Goal: Entertainment & Leisure: Consume media (video, audio)

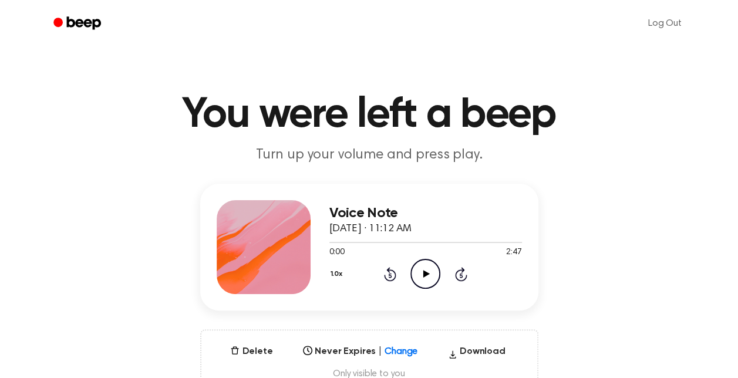
click at [423, 275] on icon at bounding box center [426, 274] width 6 height 8
click at [446, 241] on div at bounding box center [425, 241] width 193 height 9
click at [481, 242] on div at bounding box center [425, 242] width 193 height 1
click at [416, 278] on icon "Pause Audio" at bounding box center [425, 274] width 30 height 30
click at [433, 274] on icon "Play Audio" at bounding box center [425, 274] width 30 height 30
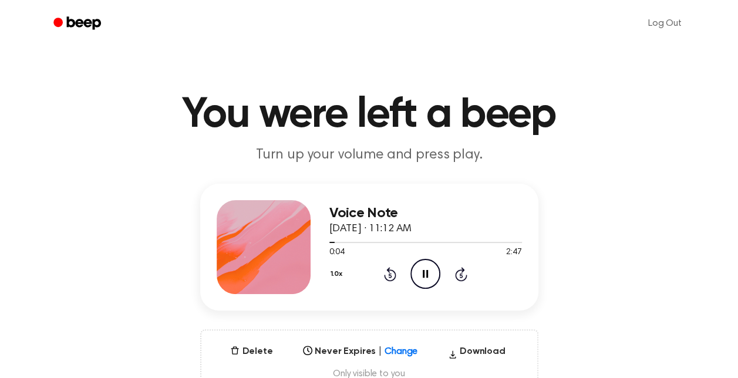
click at [430, 271] on icon "Pause Audio" at bounding box center [425, 274] width 30 height 30
click at [417, 278] on icon "Play Audio" at bounding box center [425, 274] width 30 height 30
click at [468, 241] on div at bounding box center [425, 241] width 193 height 9
click at [428, 269] on icon "Pause Audio" at bounding box center [425, 274] width 30 height 30
click at [333, 241] on div at bounding box center [425, 241] width 193 height 9
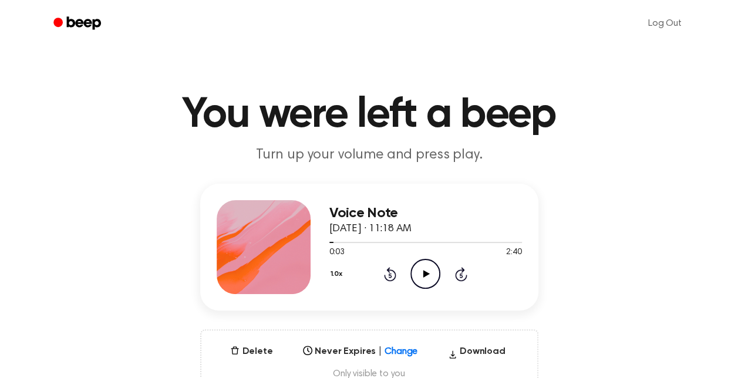
click at [390, 276] on icon "Rewind 5 seconds" at bounding box center [389, 273] width 13 height 15
click at [424, 278] on icon "Play Audio" at bounding box center [425, 274] width 30 height 30
click at [427, 272] on icon at bounding box center [425, 274] width 5 height 8
